Goal: Task Accomplishment & Management: Use online tool/utility

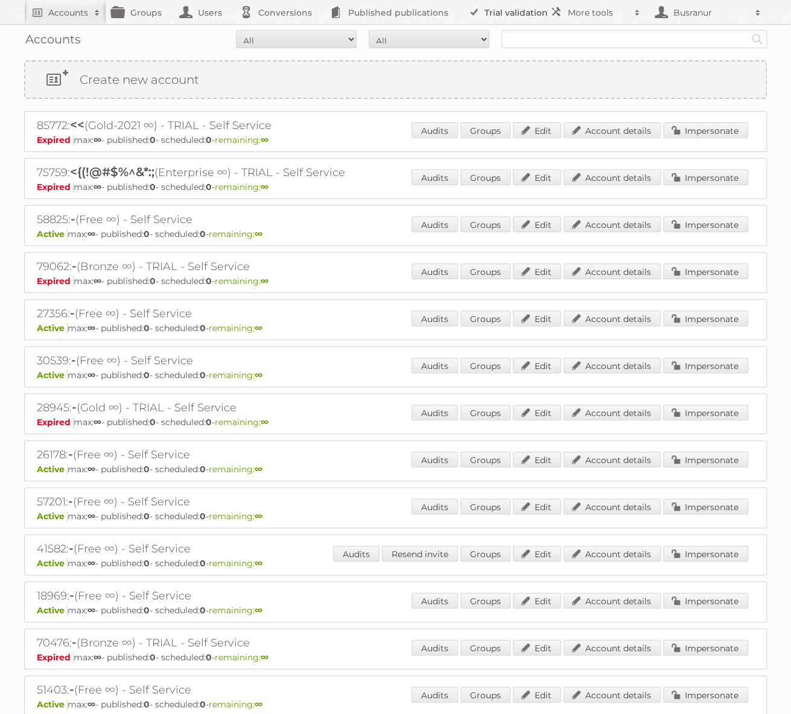
click at [506, 10] on link "Trial validation" at bounding box center [510, 12] width 100 height 24
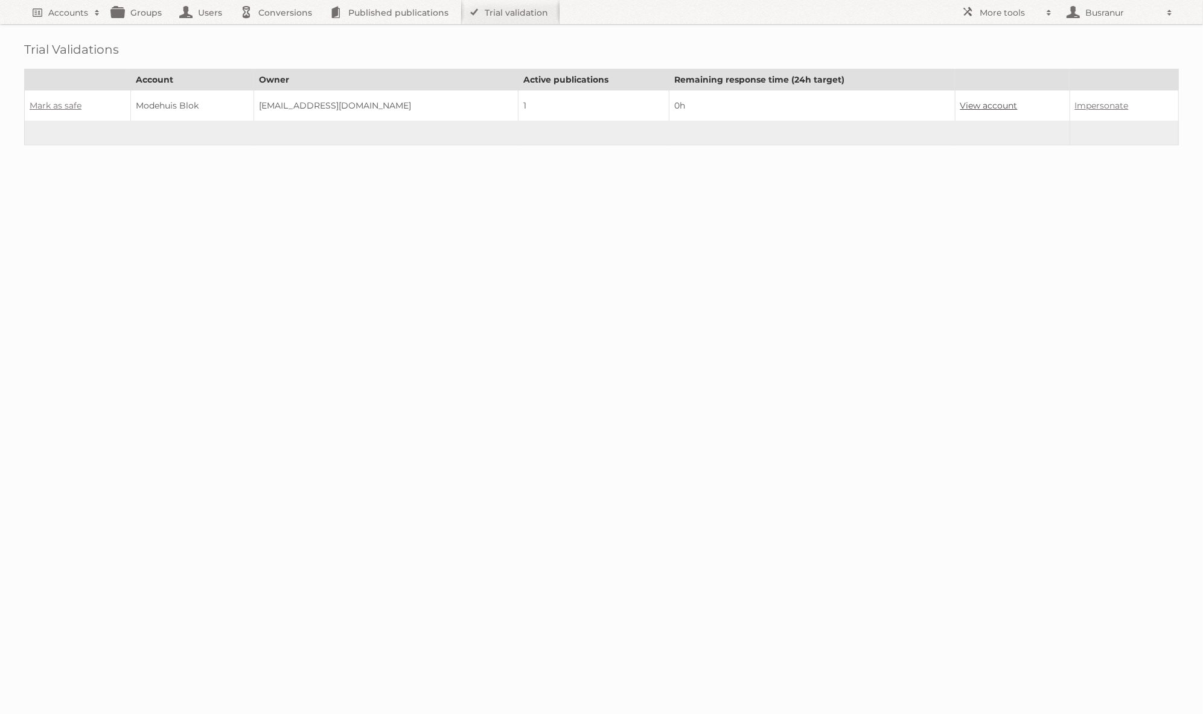
click at [790, 104] on link "View account" at bounding box center [988, 105] width 57 height 11
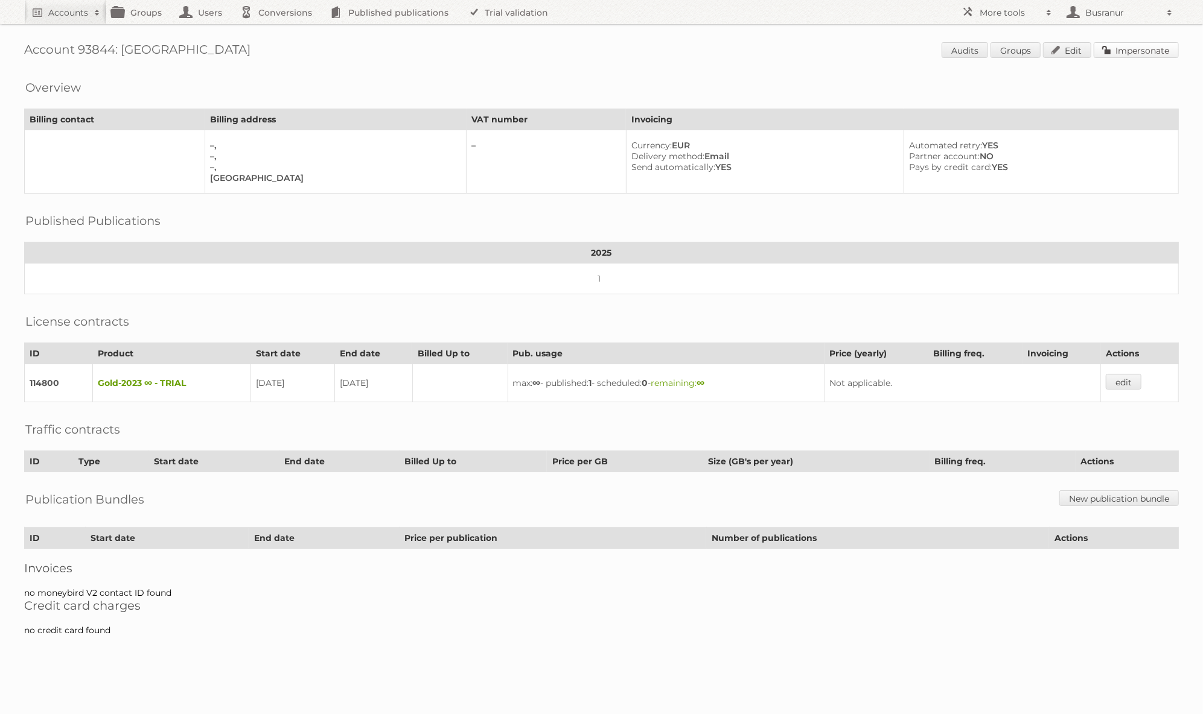
click at [1139, 54] on link "Impersonate" at bounding box center [1135, 50] width 85 height 16
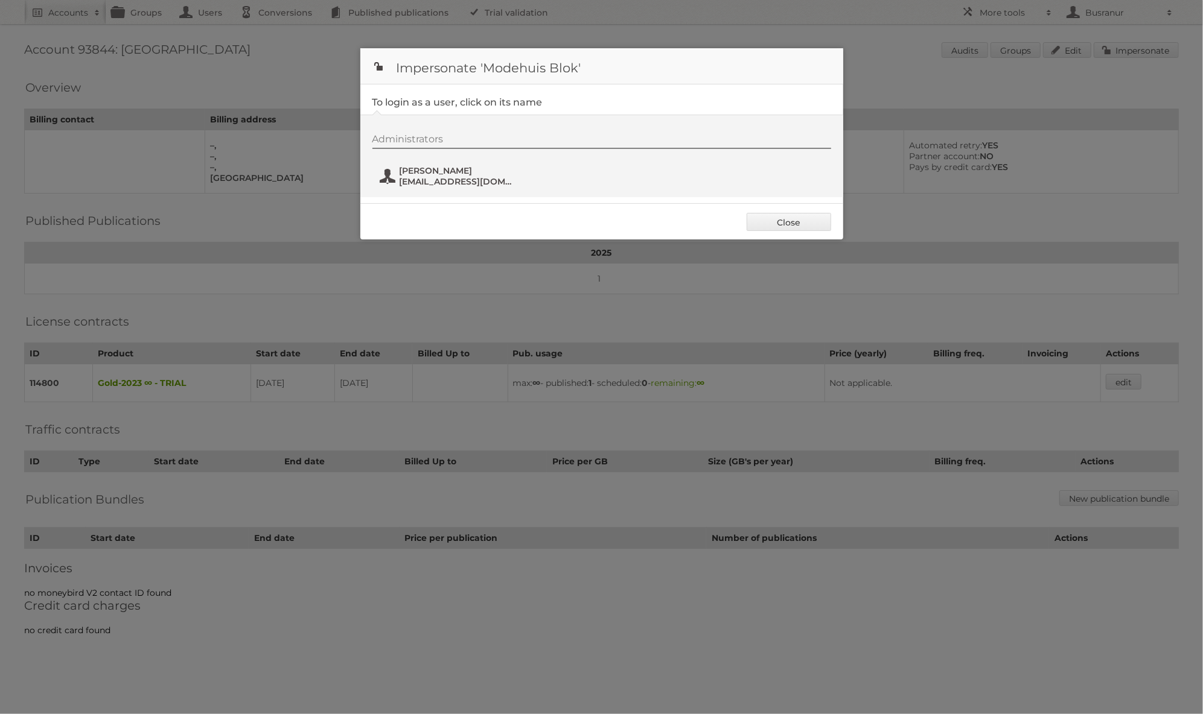
click at [477, 171] on span "Hannah Joosten" at bounding box center [457, 170] width 117 height 11
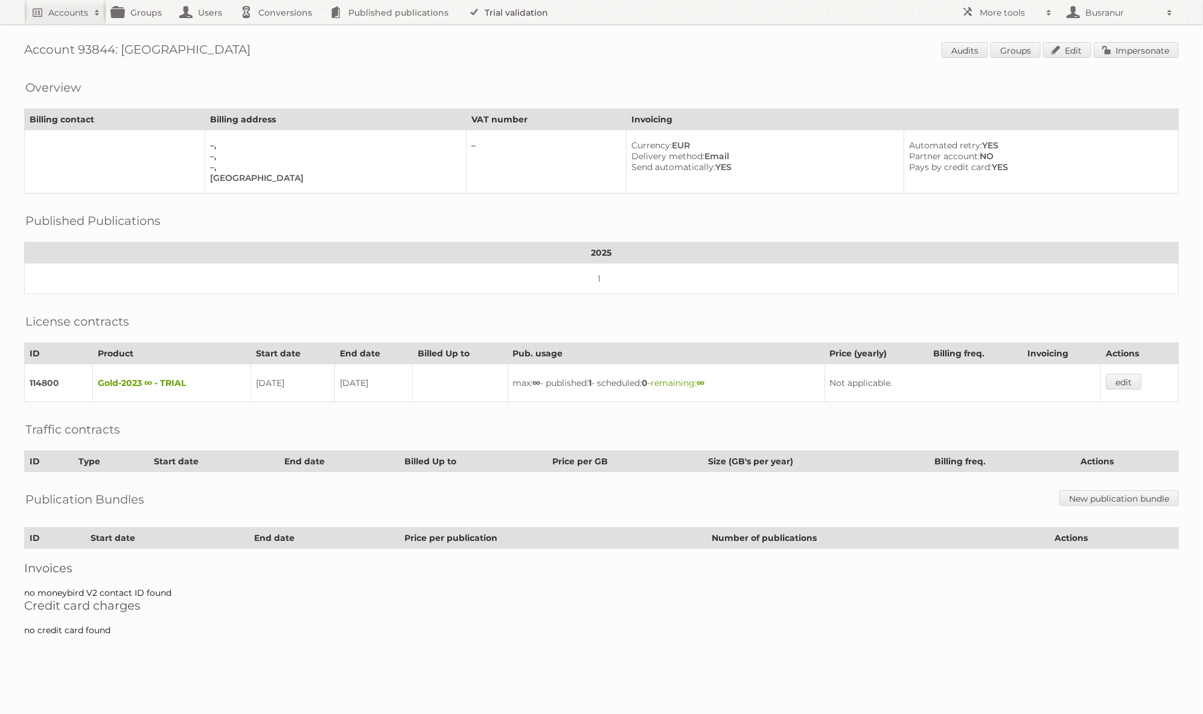
click at [524, 13] on link "Trial validation" at bounding box center [510, 12] width 100 height 24
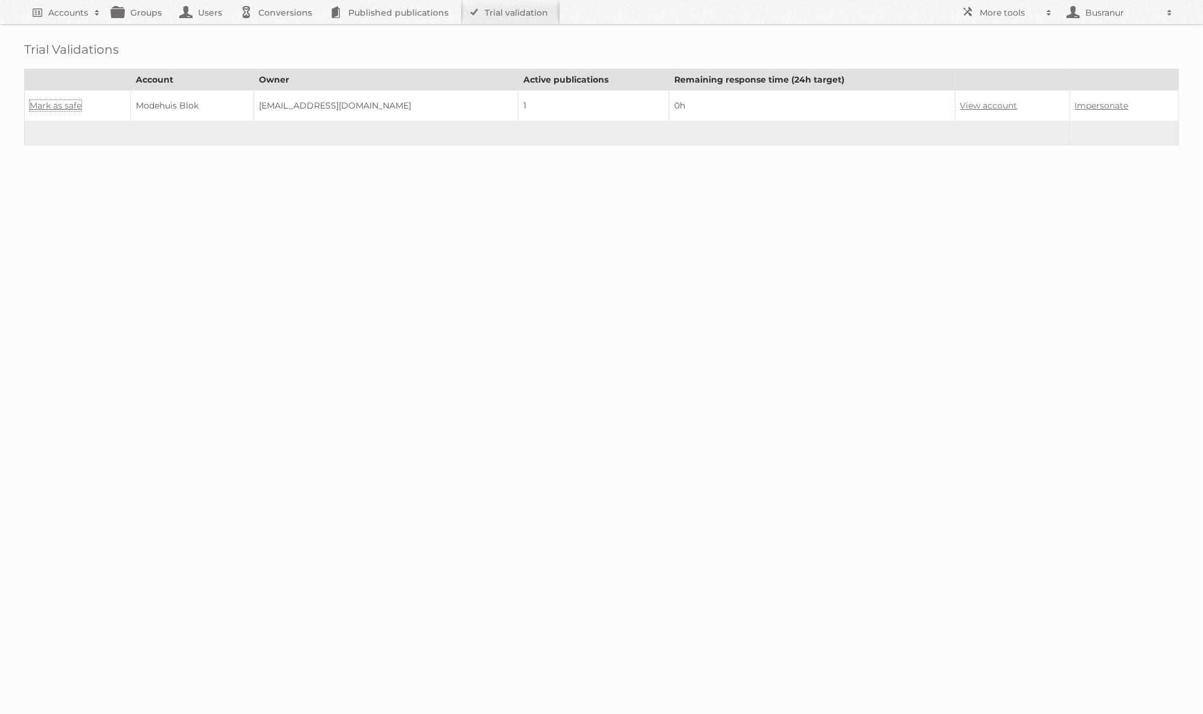
drag, startPoint x: 64, startPoint y: 103, endPoint x: 255, endPoint y: 101, distance: 191.3
click at [64, 103] on link "Mark as safe" at bounding box center [56, 105] width 52 height 11
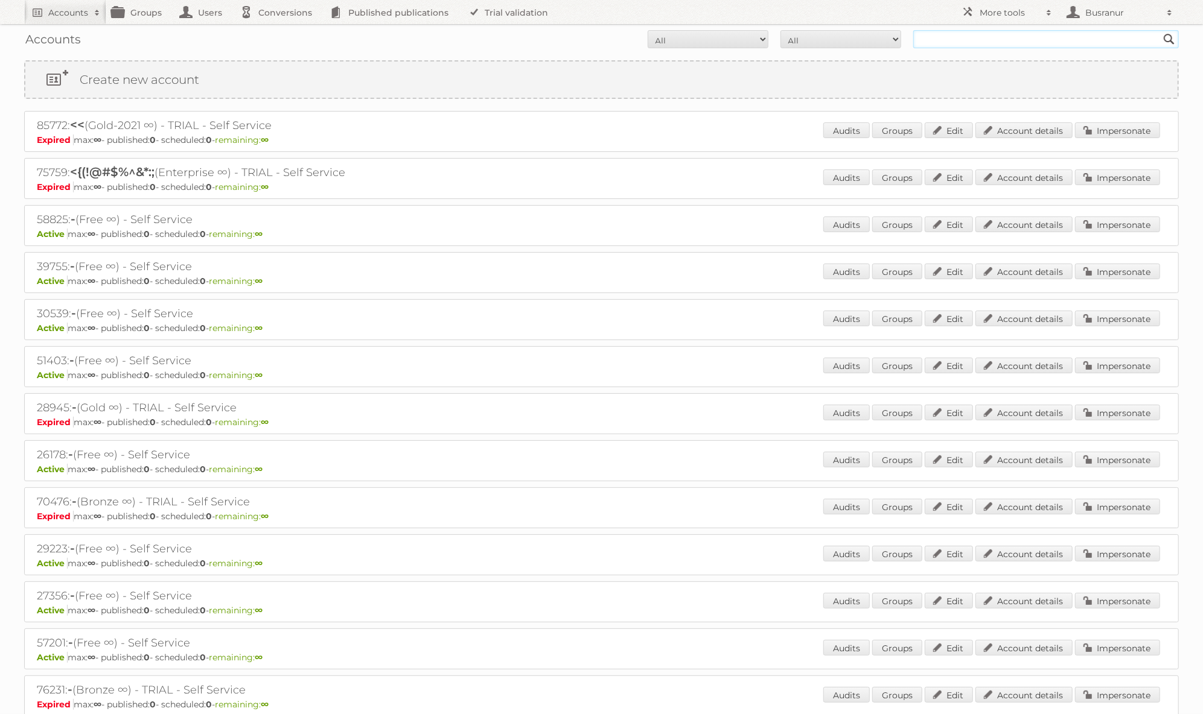
click at [971, 44] on input "text" at bounding box center [1045, 39] width 265 height 18
paste input "[EMAIL_ADDRESS][DOMAIN_NAME]"
type input "[EMAIL_ADDRESS][DOMAIN_NAME]"
click at [1160, 30] on input "Search" at bounding box center [1169, 39] width 18 height 18
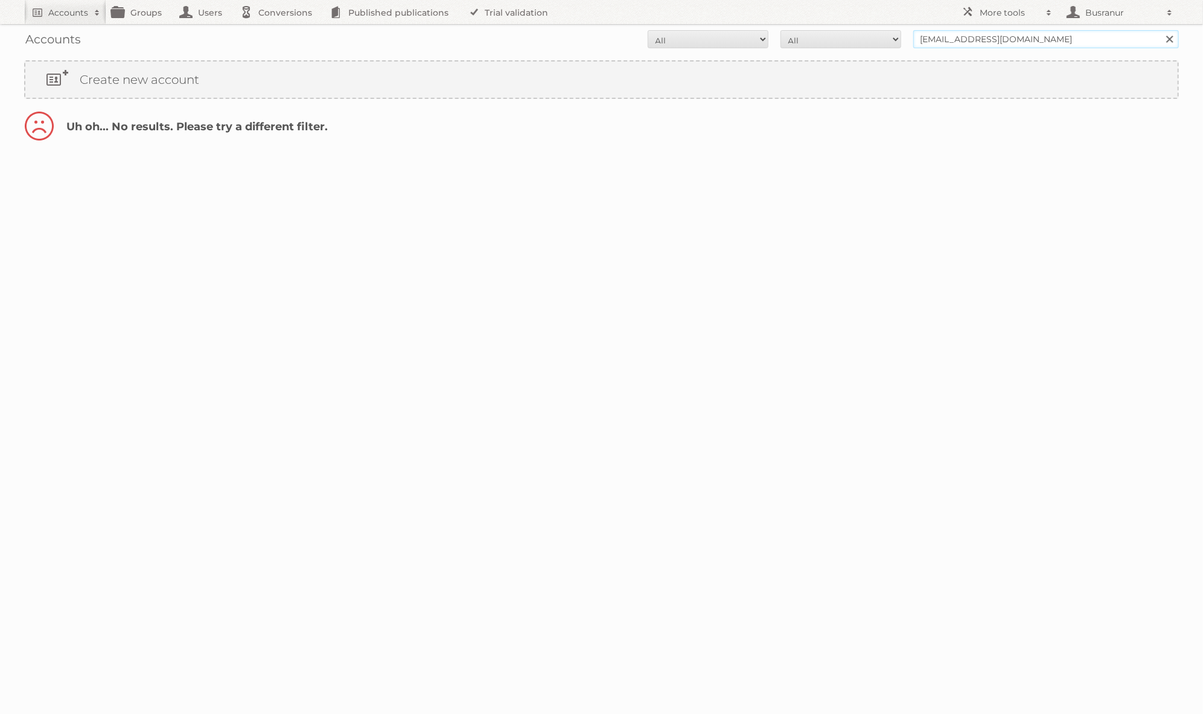
click at [932, 39] on input "[EMAIL_ADDRESS][DOMAIN_NAME]" at bounding box center [1045, 39] width 265 height 18
type input "@[DOMAIN_NAME]"
click at [1160, 30] on input "Search" at bounding box center [1169, 39] width 18 height 18
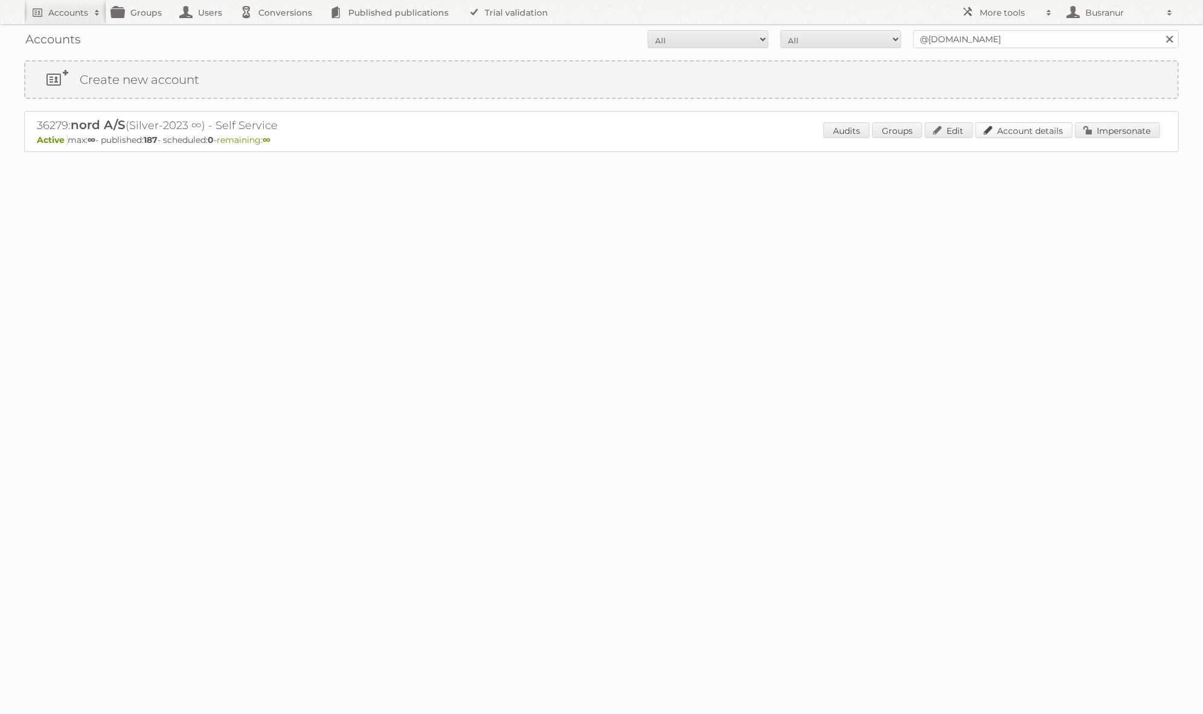
click at [1010, 127] on link "Account details" at bounding box center [1023, 130] width 97 height 16
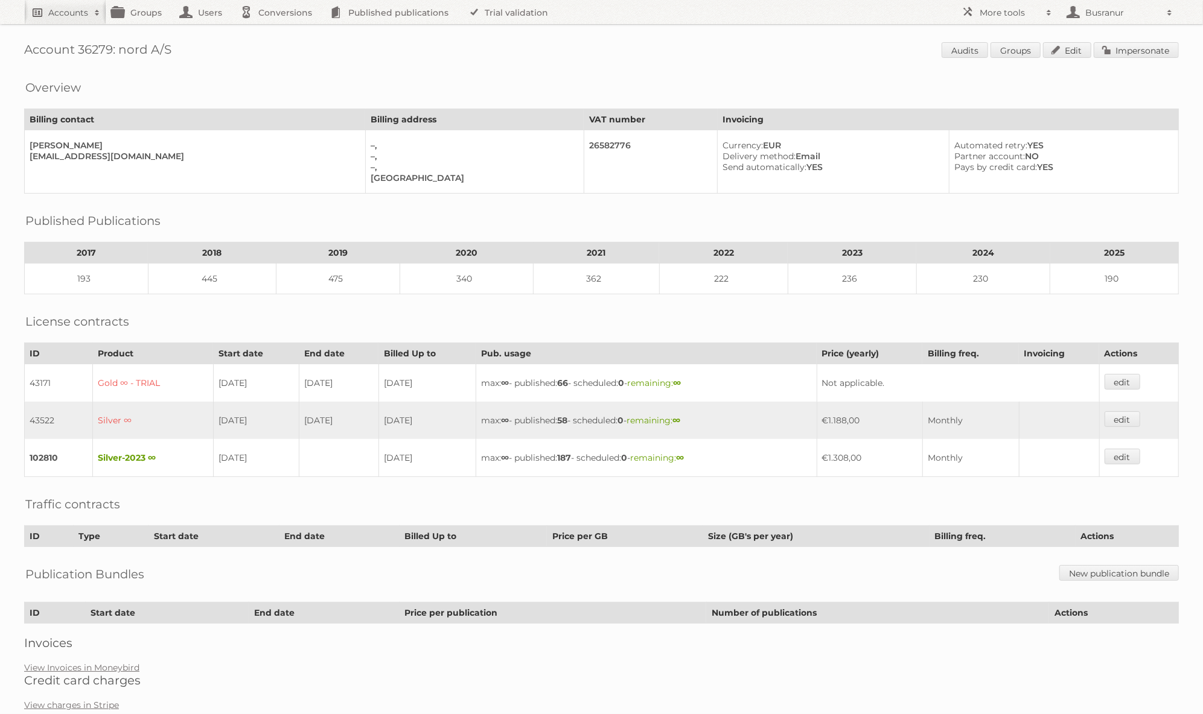
click at [44, 13] on link "Accounts" at bounding box center [65, 12] width 82 height 24
paste input"] "htavnercorner@gpcasiapac.com"
type input"] "htavnercorner@gpcasiapac.com"
click at [278, 31] on input "Search" at bounding box center [287, 40] width 18 height 18
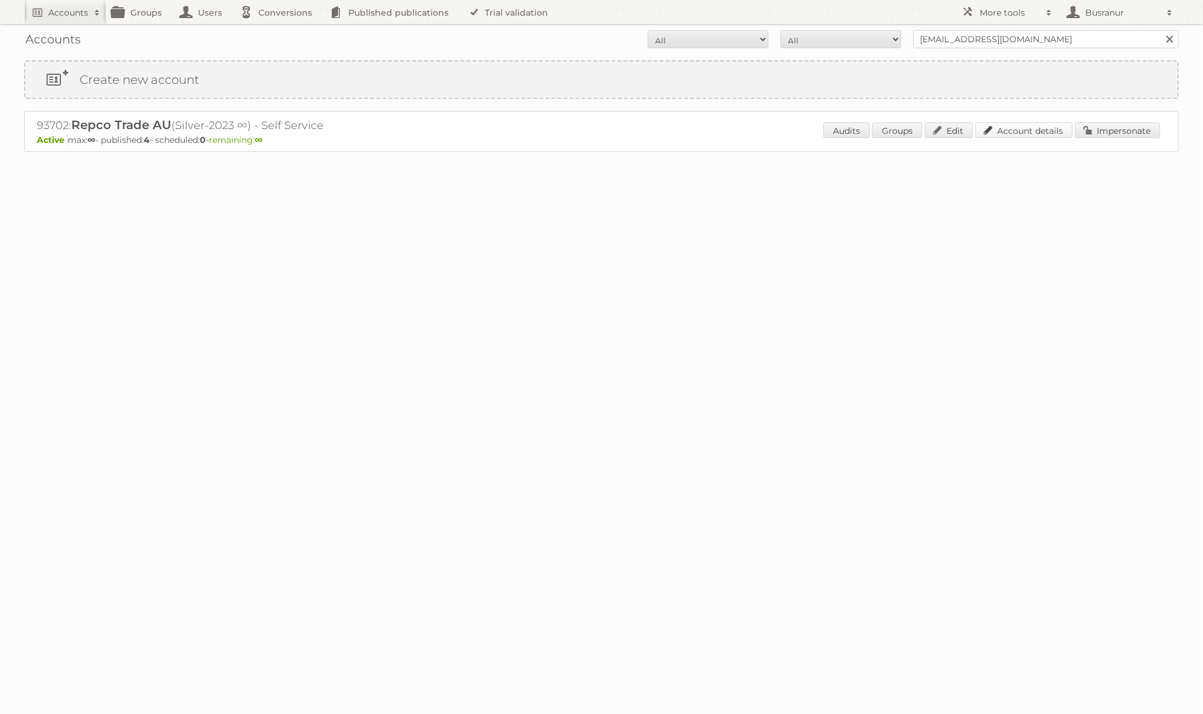
click at [1019, 127] on link "Account details" at bounding box center [1023, 130] width 97 height 16
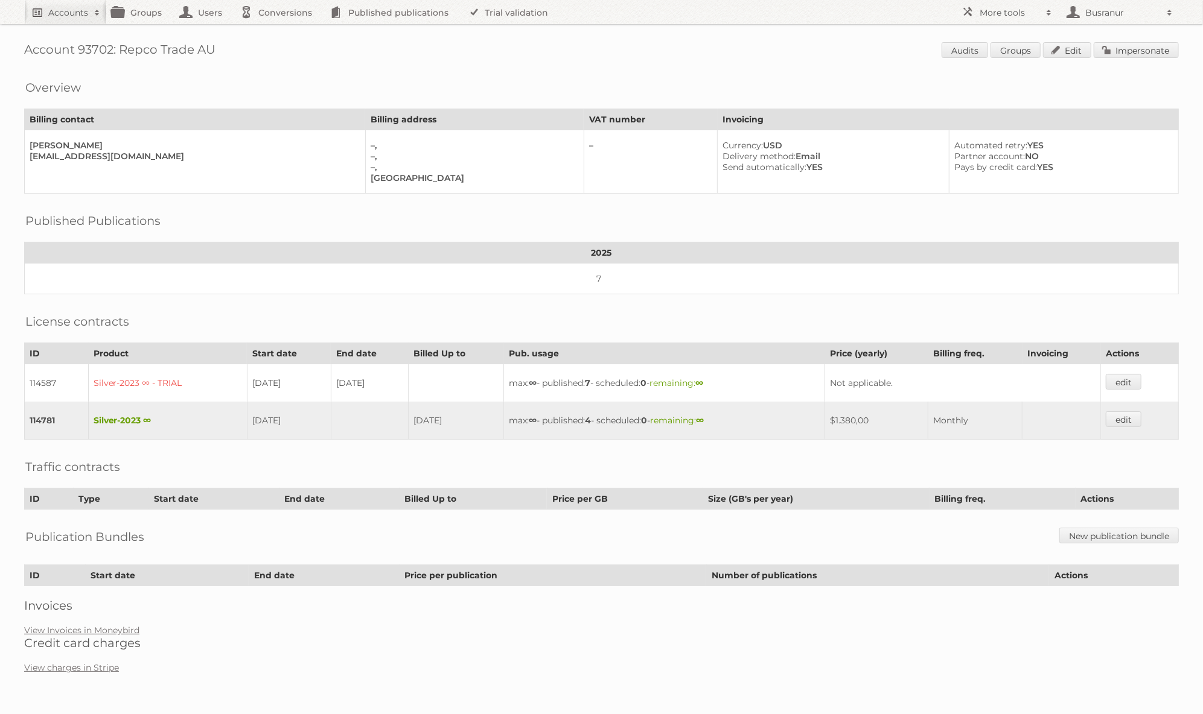
click at [64, 14] on h2 "Accounts" at bounding box center [68, 13] width 40 height 12
paste input"] "michelles@keenaco.com"
type input"] "michelles@keenaco.com"
click at [278, 31] on input "Search" at bounding box center [287, 40] width 18 height 18
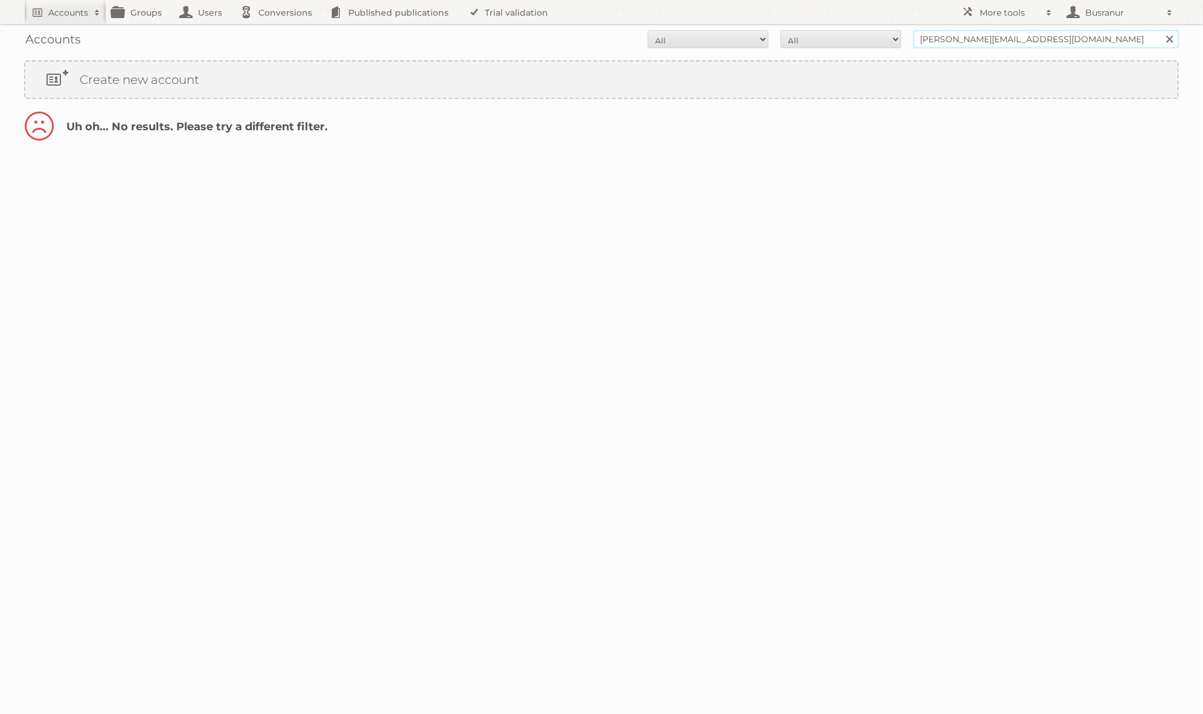
click at [959, 38] on input "michelles@keenaco.com" at bounding box center [1045, 39] width 265 height 18
type input "@keenaco.com"
click at [1160, 30] on input "Search" at bounding box center [1169, 39] width 18 height 18
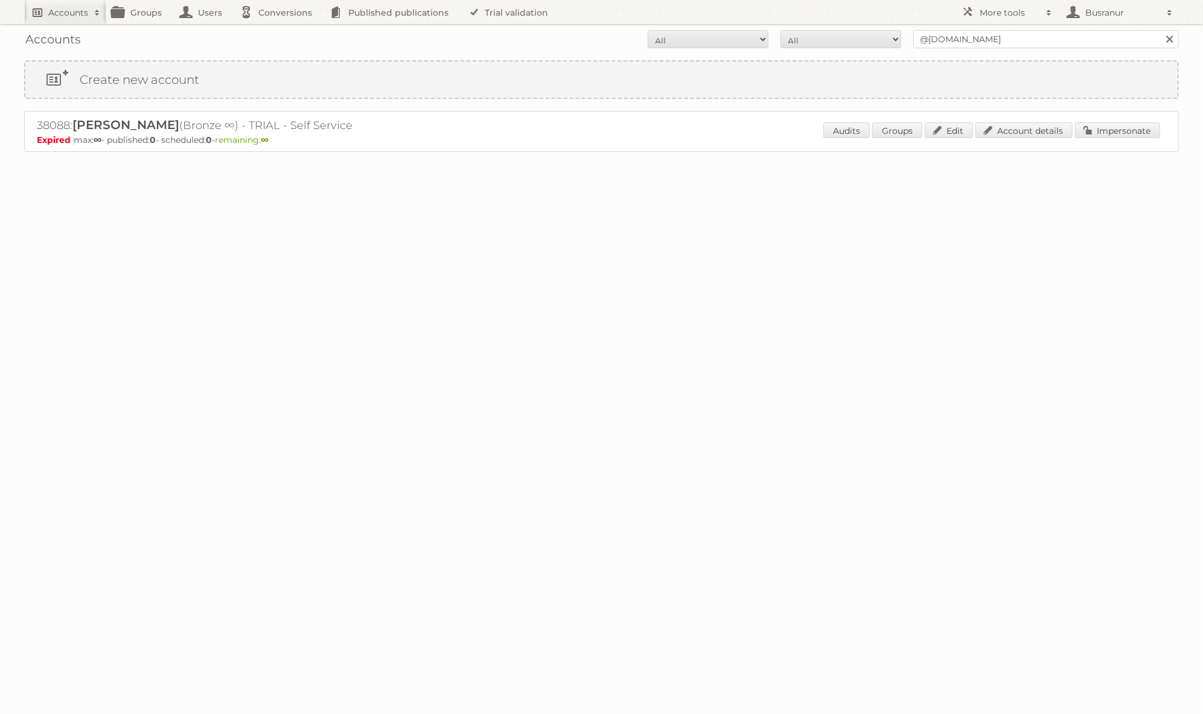
click at [54, 10] on h2 "Accounts" at bounding box center [68, 13] width 40 height 12
click at [111, 43] on input"] "[EMAIL_ADDRESS][DOMAIN_NAME]" at bounding box center [163, 40] width 265 height 18
paste input"] "[EMAIL_ADDRESS][DOMAIN_NAME]"
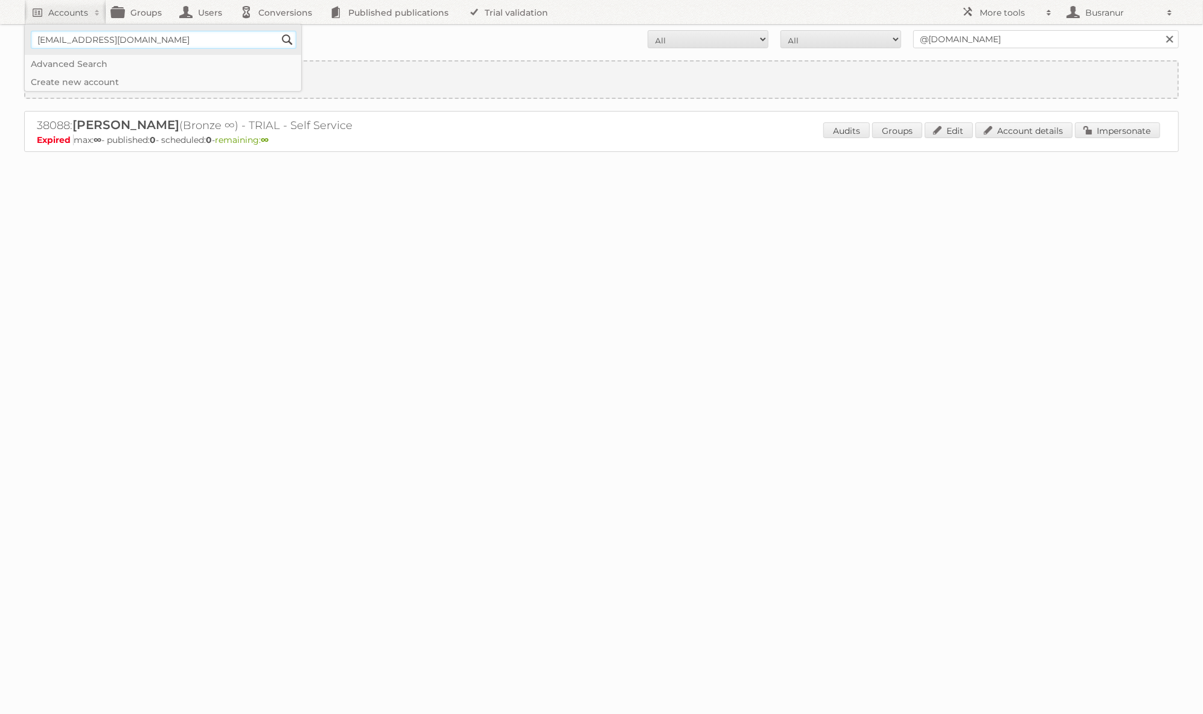
type input"] "[EMAIL_ADDRESS][DOMAIN_NAME]"
click at [278, 31] on input "Search" at bounding box center [287, 40] width 18 height 18
click at [1019, 135] on link "Account details" at bounding box center [1023, 130] width 97 height 16
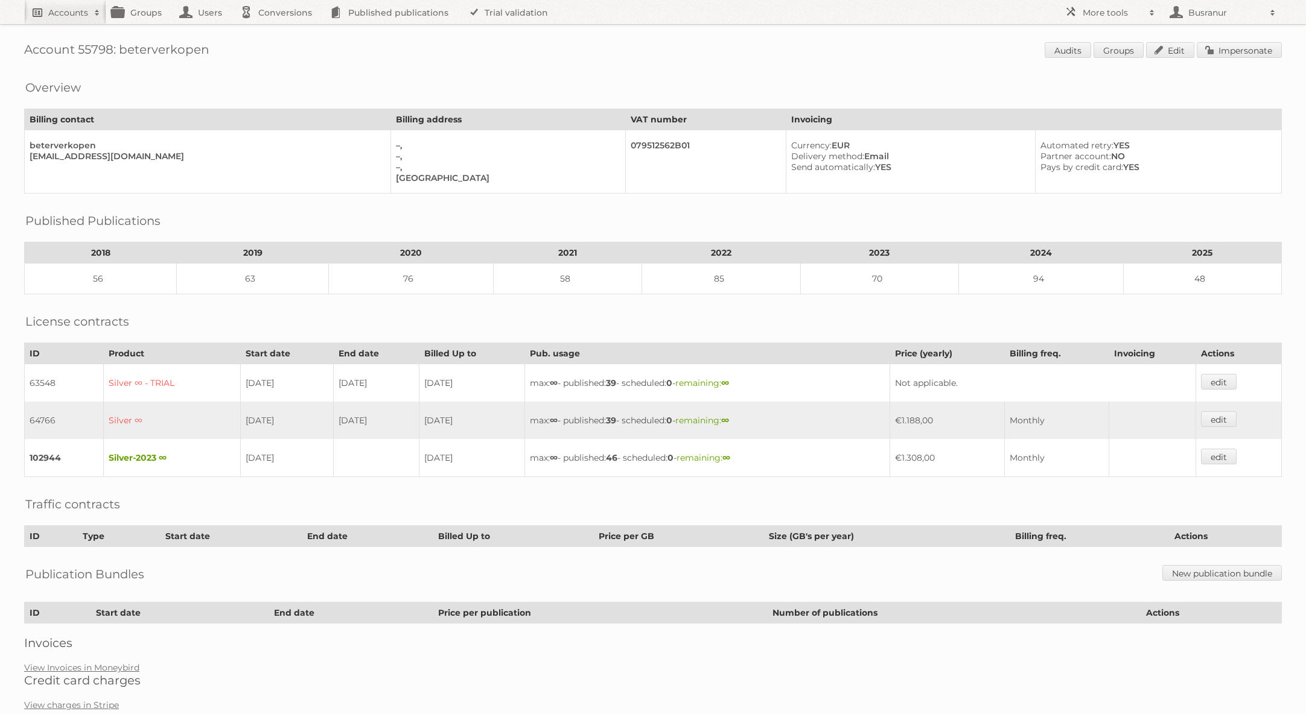
click at [46, 20] on link "Accounts" at bounding box center [65, 12] width 82 height 24
paste input"] "[EMAIL_ADDRESS][DOMAIN_NAME]"
type input"] "[EMAIL_ADDRESS][DOMAIN_NAME]"
click at [278, 31] on input "Search" at bounding box center [287, 40] width 18 height 18
